Goal: Check status: Check status

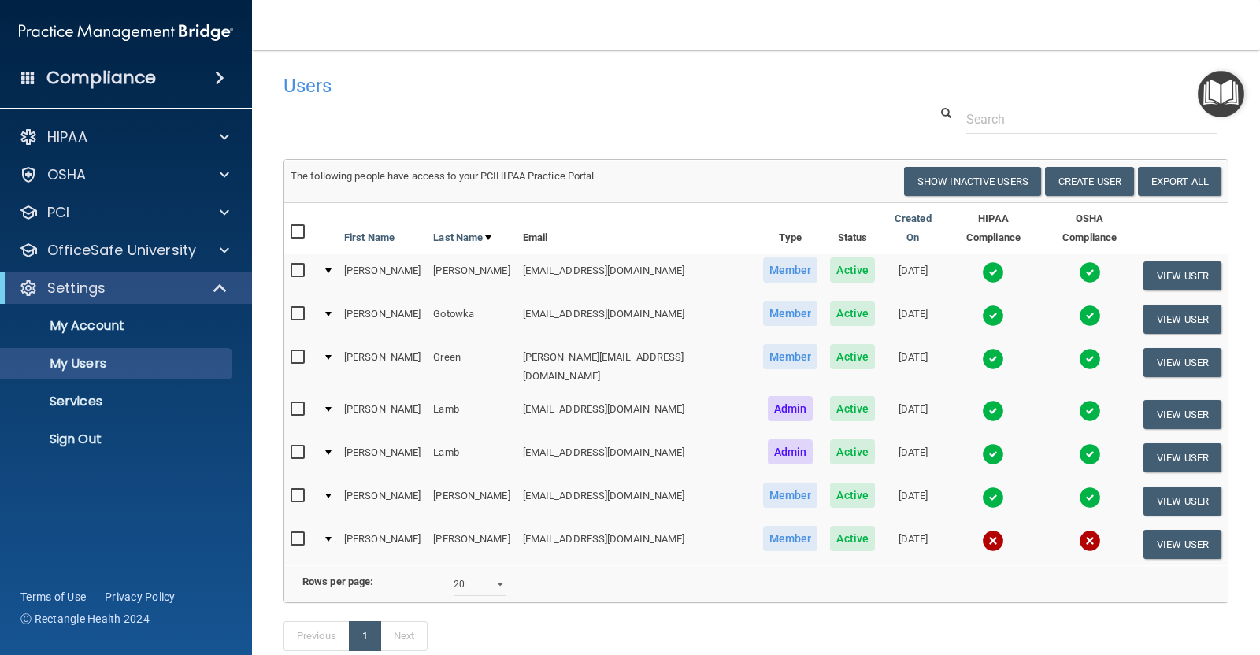
select select "20"
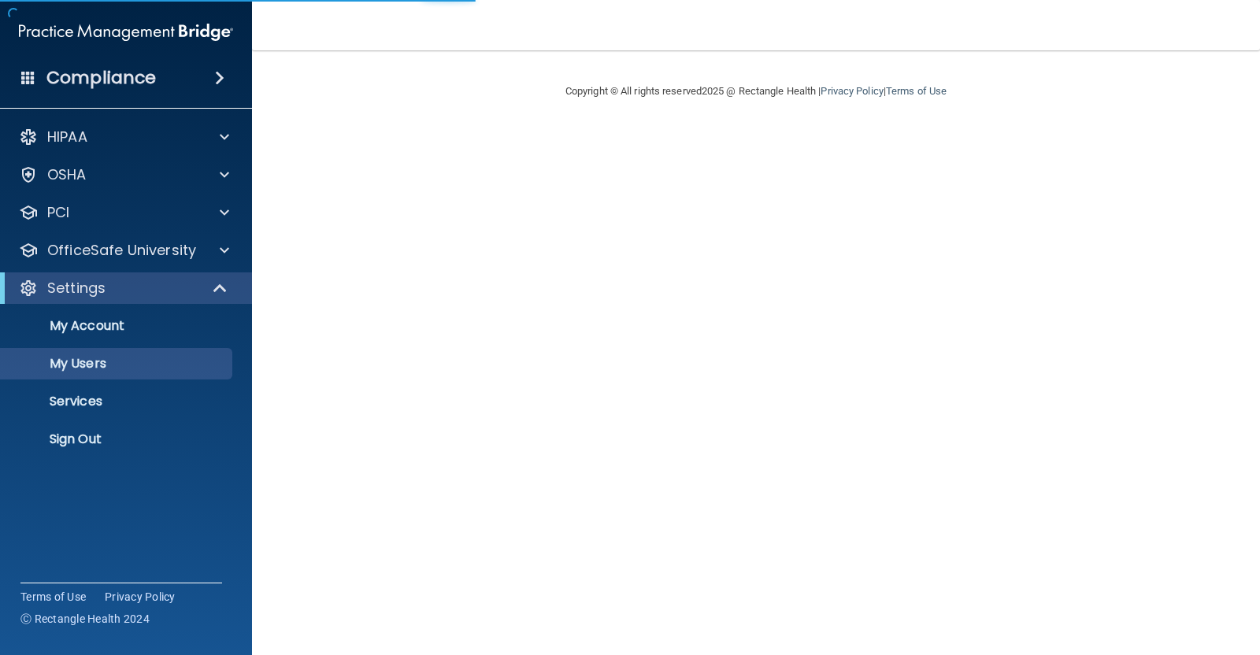
select select "20"
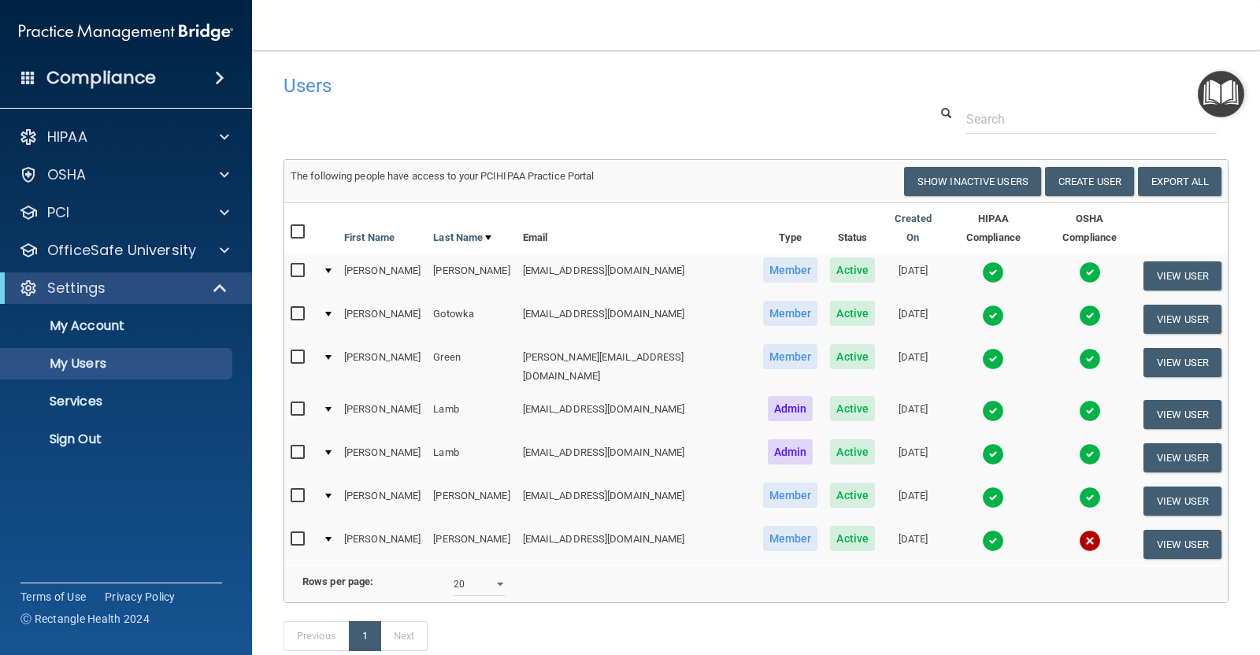
click at [982, 530] on img at bounding box center [993, 541] width 22 height 22
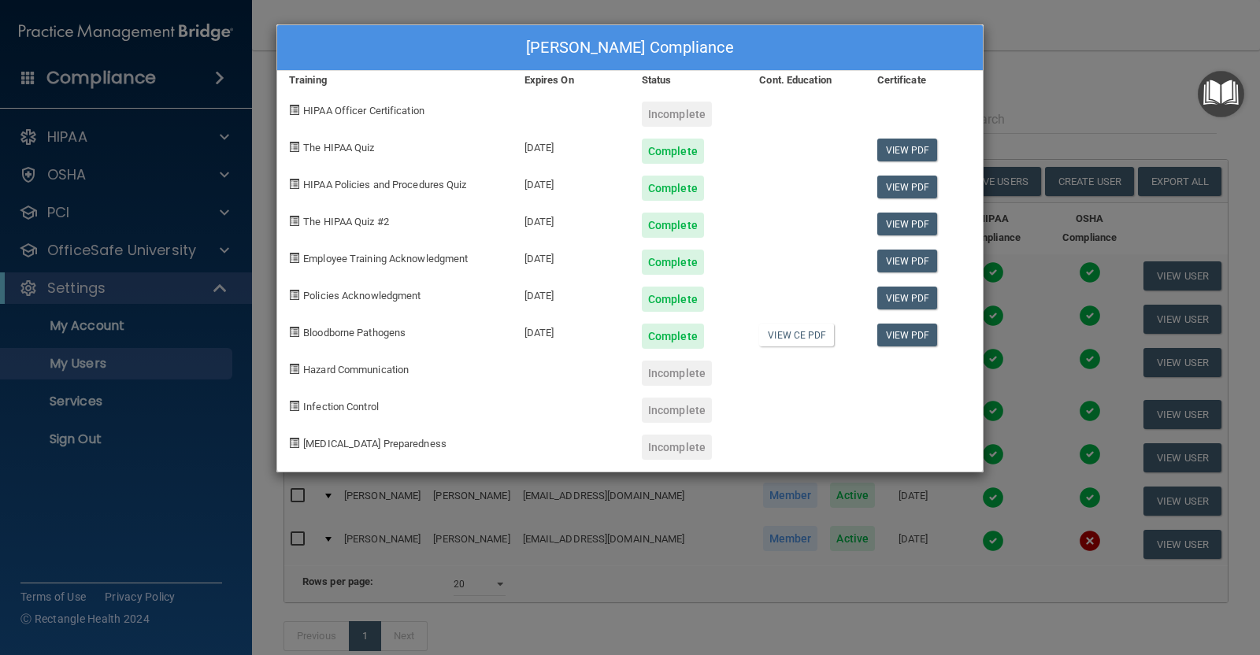
click at [1013, 20] on div "Melissa Wilkerson's Compliance Training Expires On Status Cont. Education Certi…" at bounding box center [630, 327] width 1260 height 655
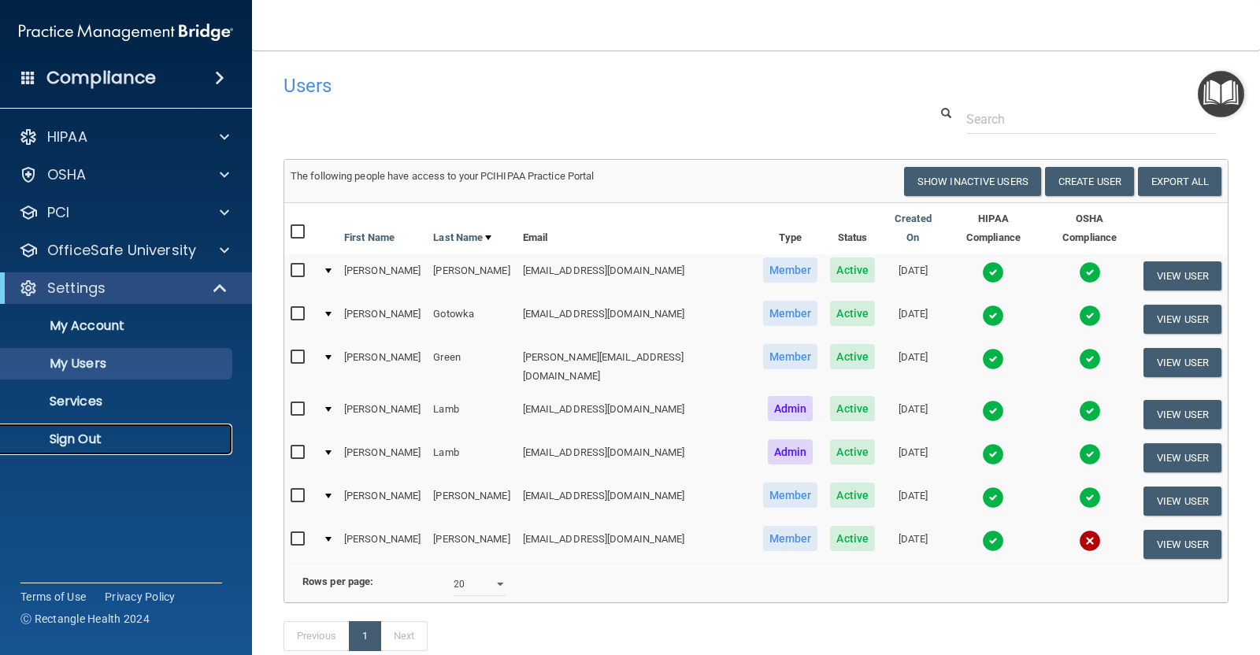
click at [76, 431] on p "Sign Out" at bounding box center [117, 439] width 215 height 16
